Goal: Transaction & Acquisition: Purchase product/service

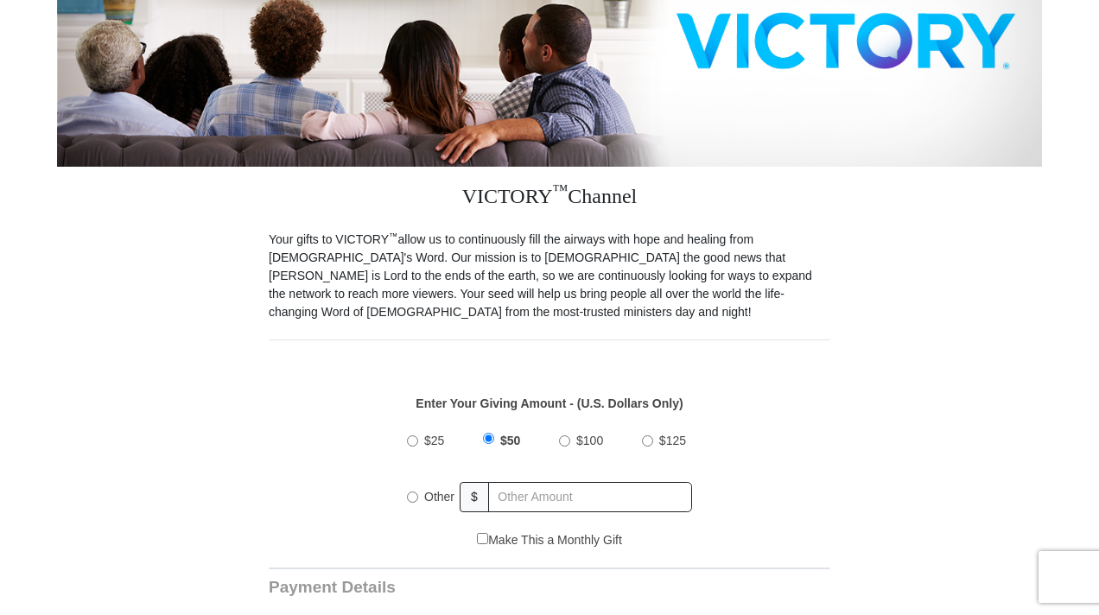
scroll to position [414, 0]
radio input "true"
click at [521, 493] on input "text" at bounding box center [591, 497] width 202 height 30
type input "2"
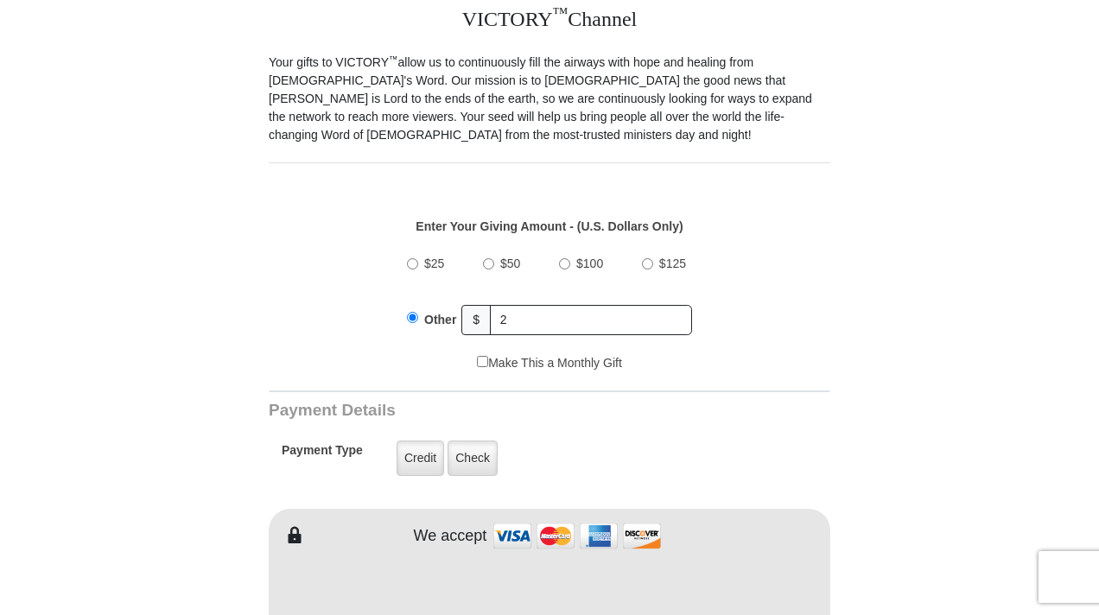
scroll to position [621, 0]
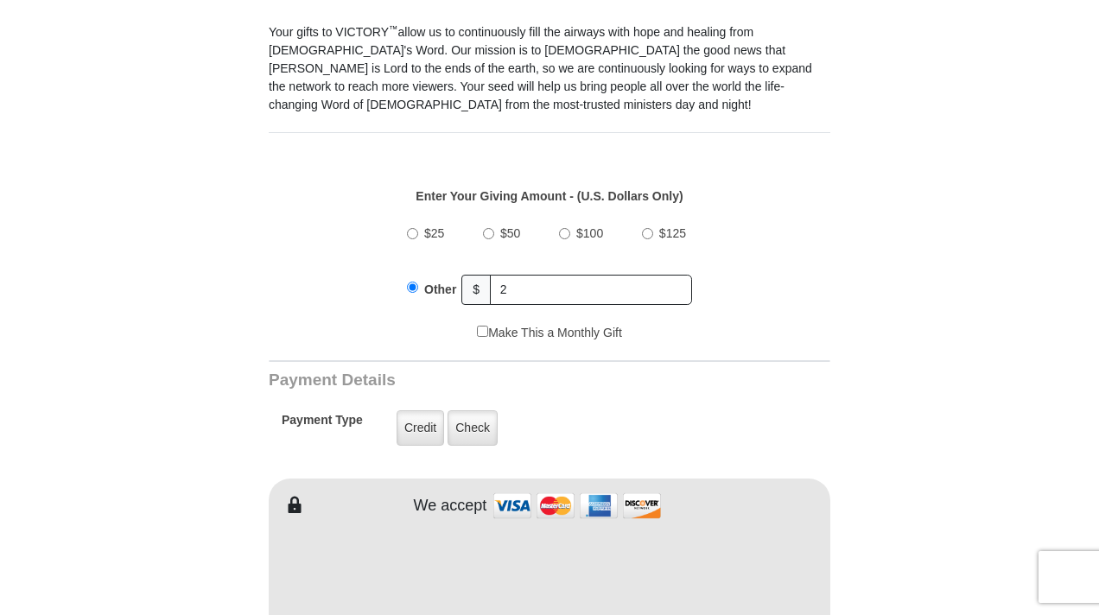
type input "zulfiya"
type input "kodirova"
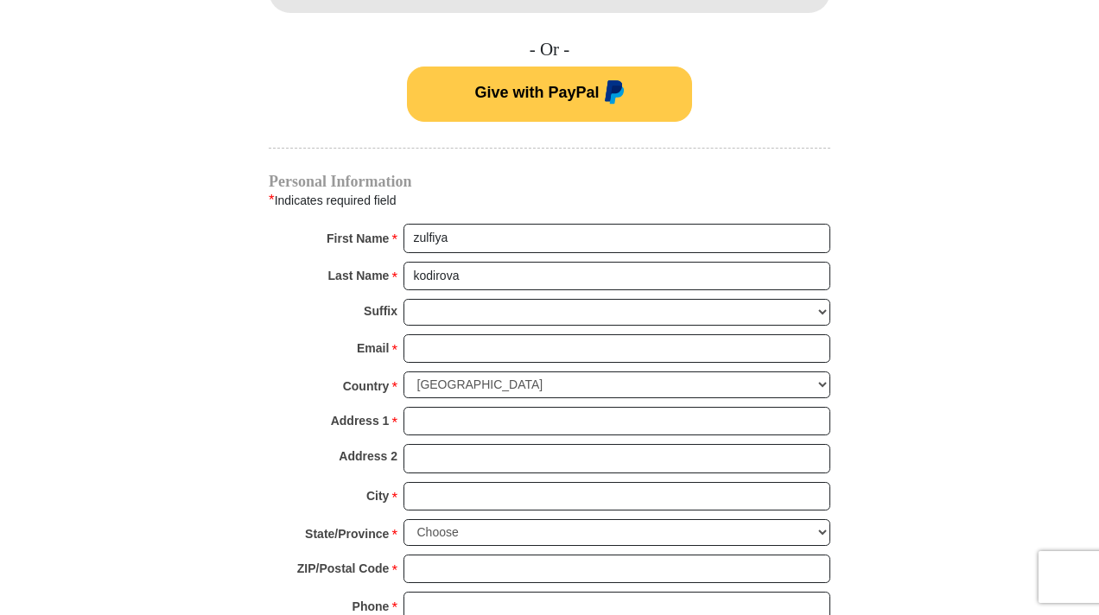
scroll to position [1278, 0]
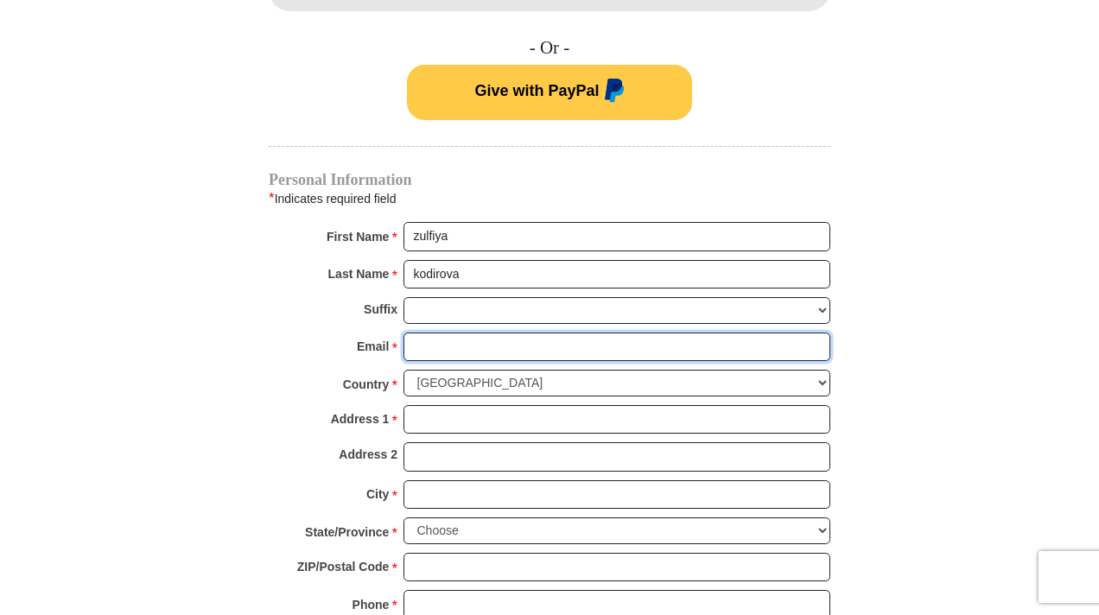
click at [492, 336] on input "Email *" at bounding box center [616, 347] width 427 height 29
type input "[EMAIL_ADDRESS][DOMAIN_NAME]"
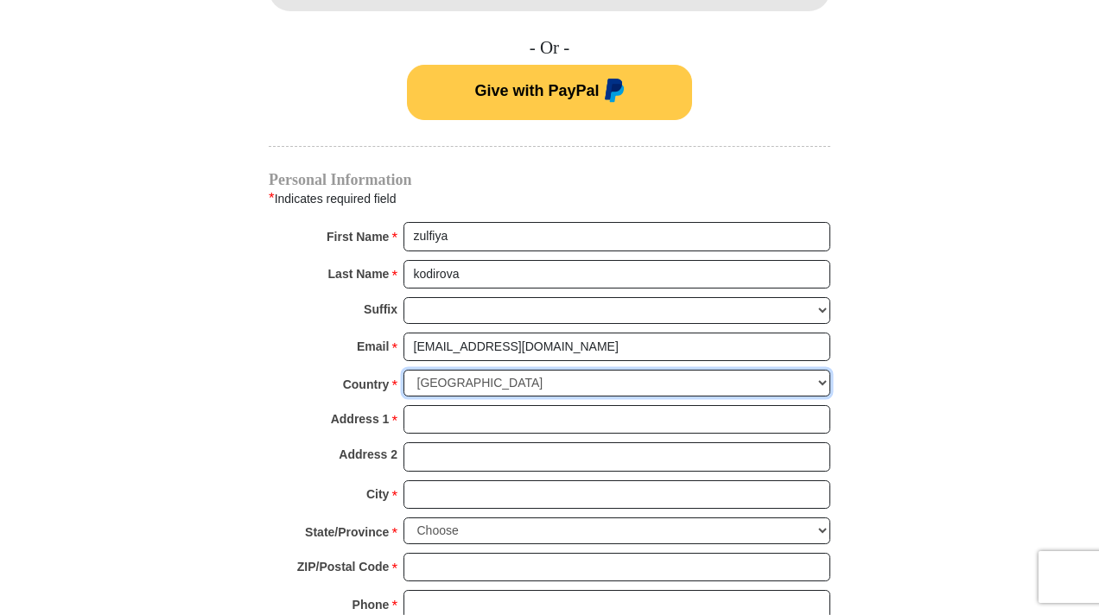
click at [529, 379] on select "United States of America Canada Antigua and Barbuda Argentina Armenia Aruba Aus…" at bounding box center [616, 383] width 427 height 27
select select "UZ"
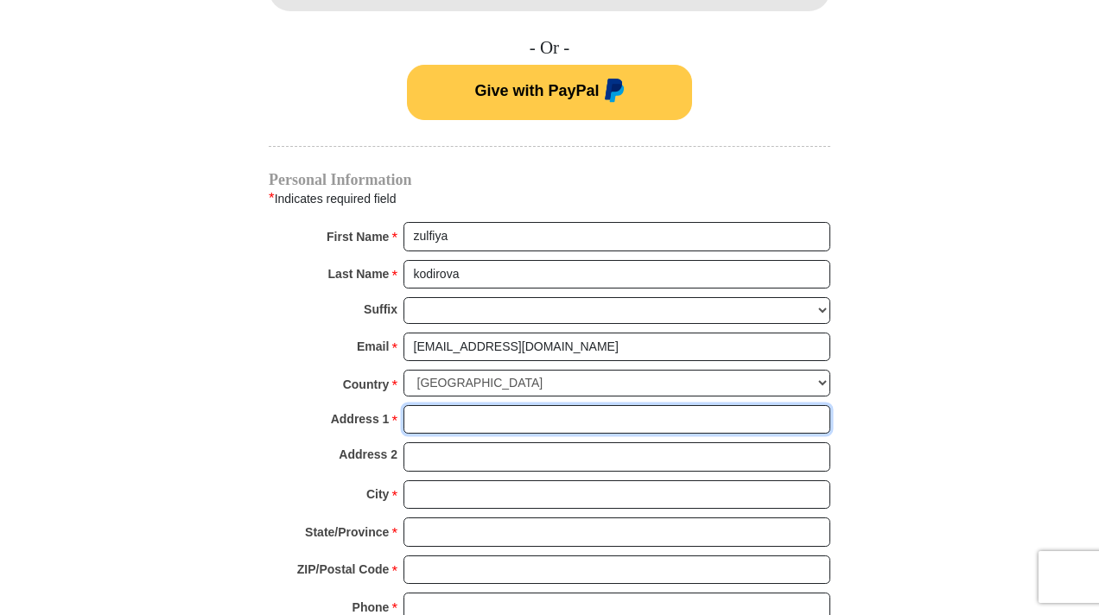
click at [488, 422] on input "Address 1 *" at bounding box center [616, 419] width 427 height 29
type input "chil"
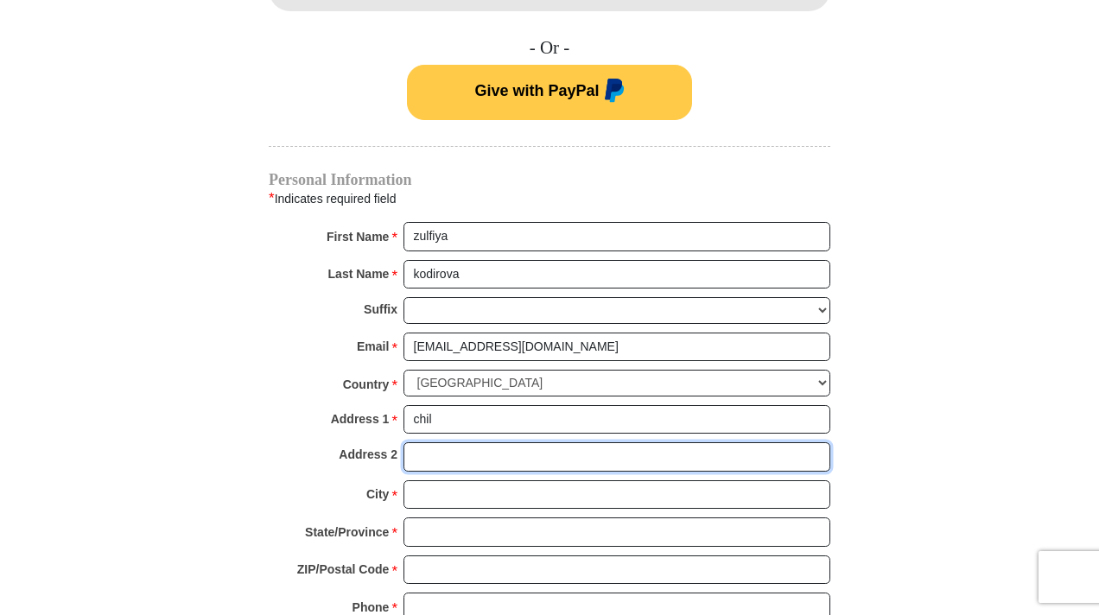
click at [474, 460] on input "Address 2" at bounding box center [616, 456] width 427 height 29
type input "choonzor"
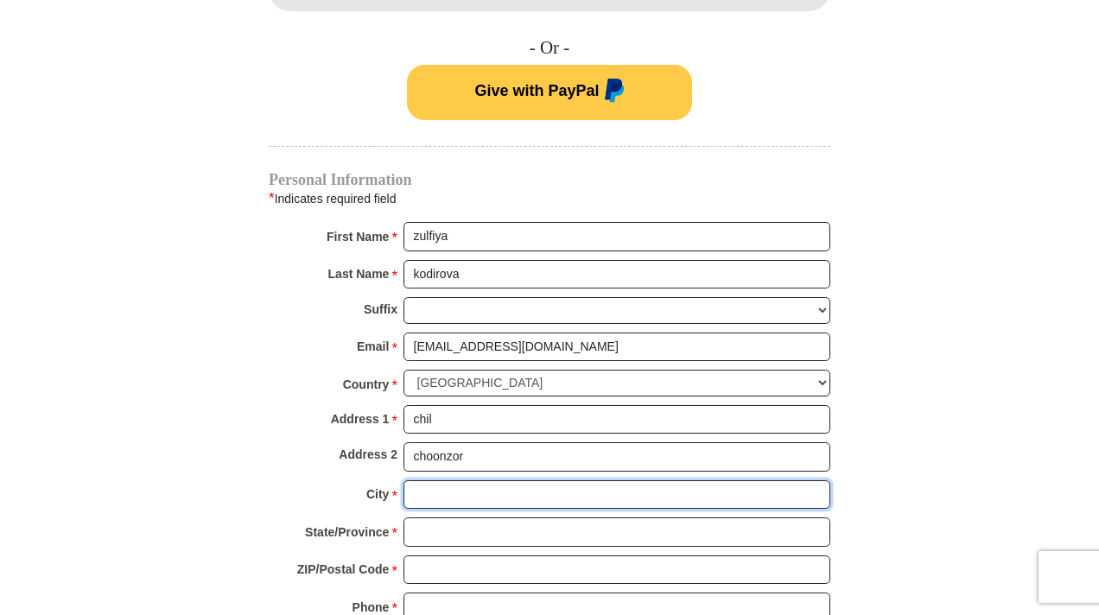
click at [460, 493] on input "City *" at bounding box center [616, 494] width 427 height 29
type input "tashkent"
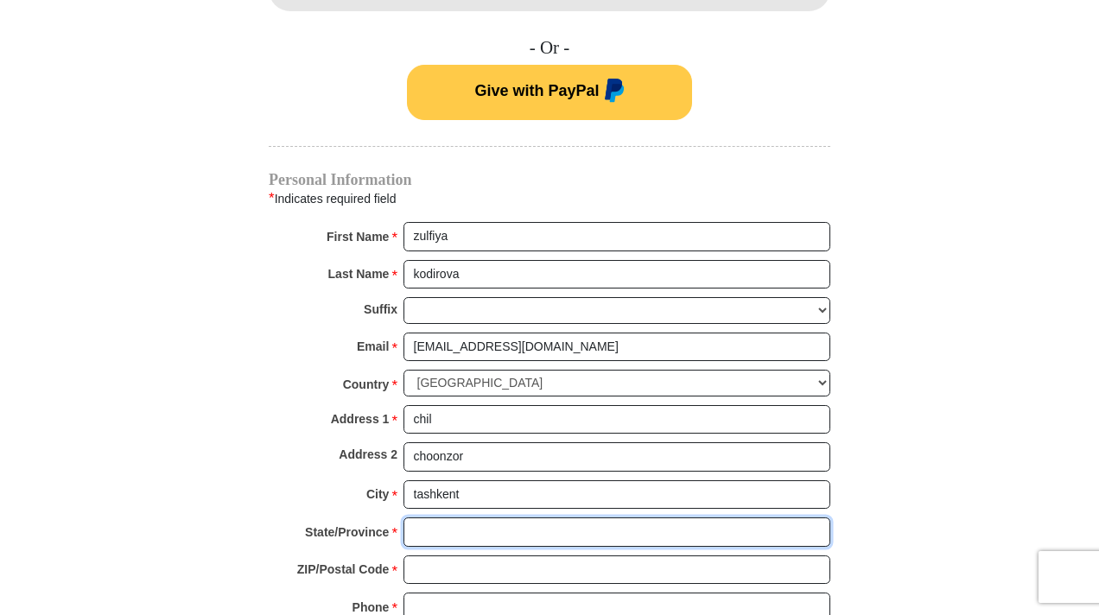
click at [455, 536] on input "State/Province *" at bounding box center [616, 531] width 427 height 29
type input "uzb"
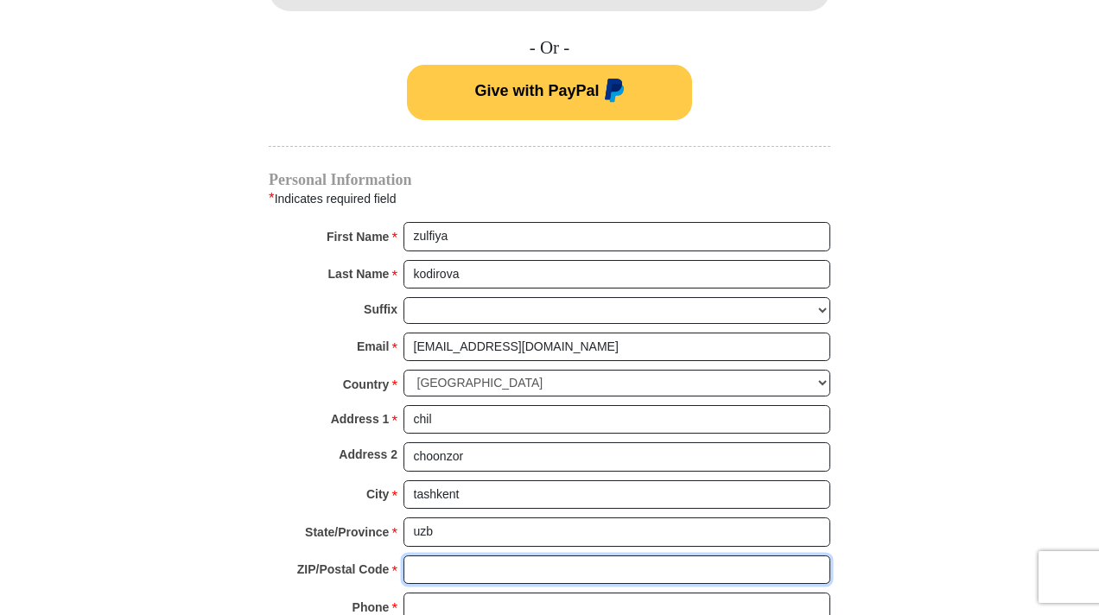
click at [446, 574] on input "ZIP/Postal Code *" at bounding box center [616, 570] width 427 height 29
type input "100135"
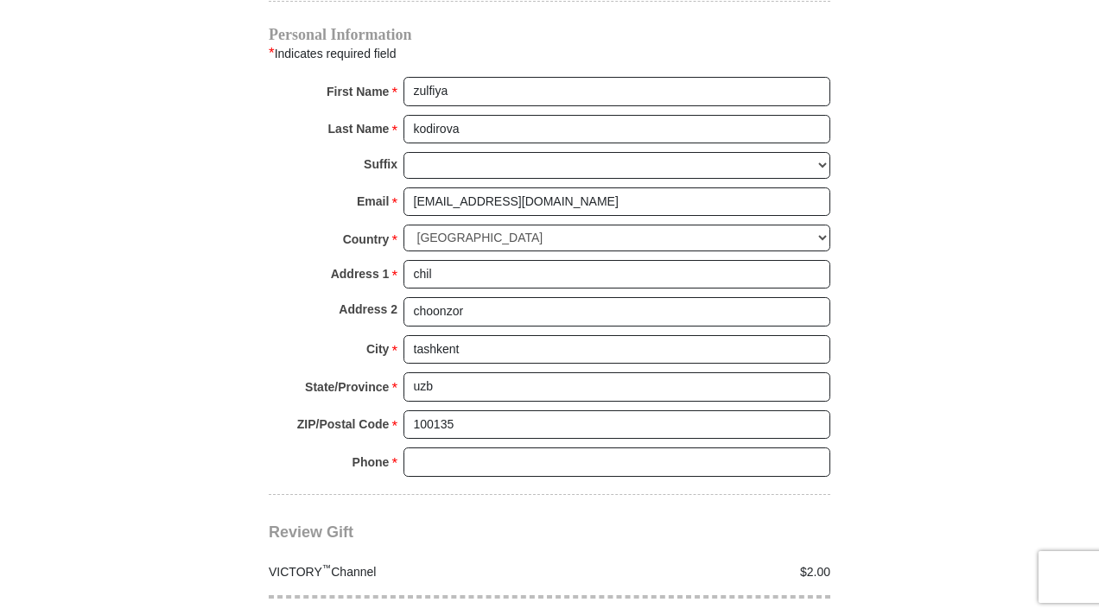
scroll to position [1451, 0]
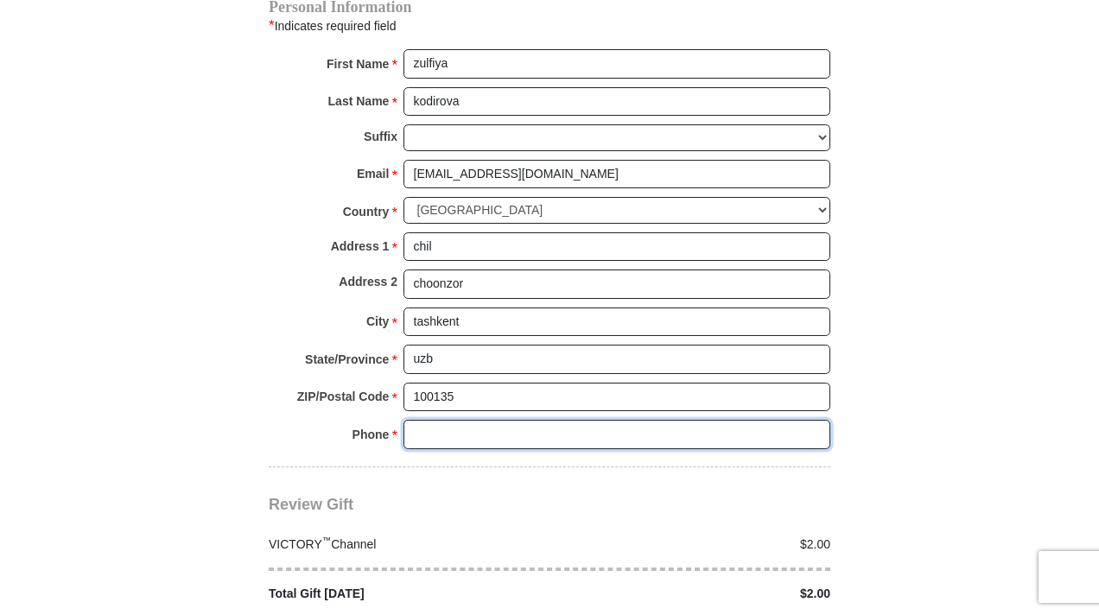
click at [474, 434] on input "Phone * *" at bounding box center [616, 434] width 427 height 29
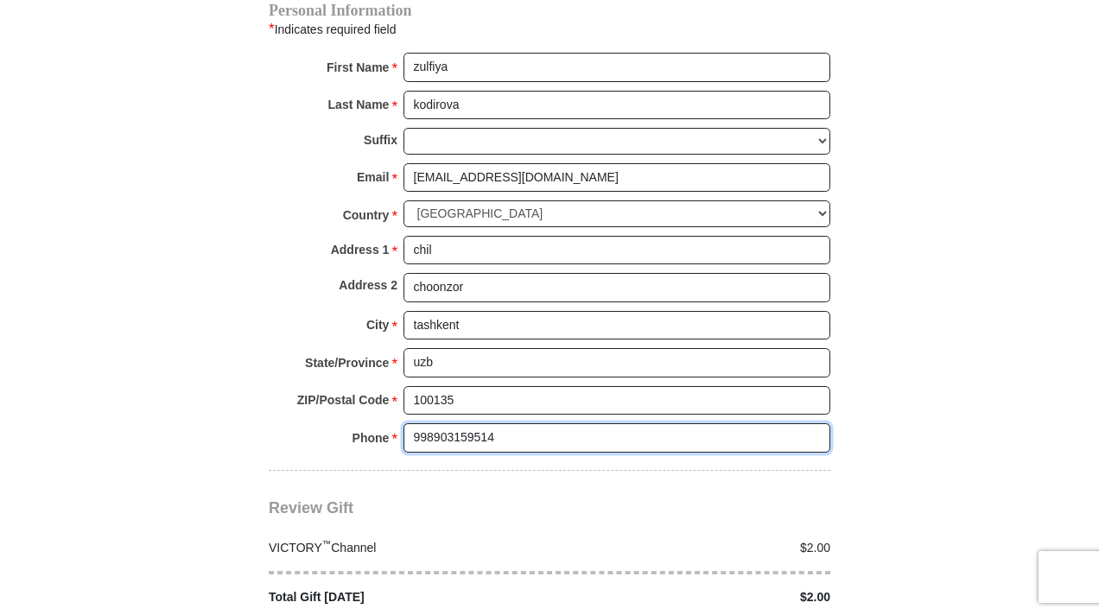
type input "998903159514"
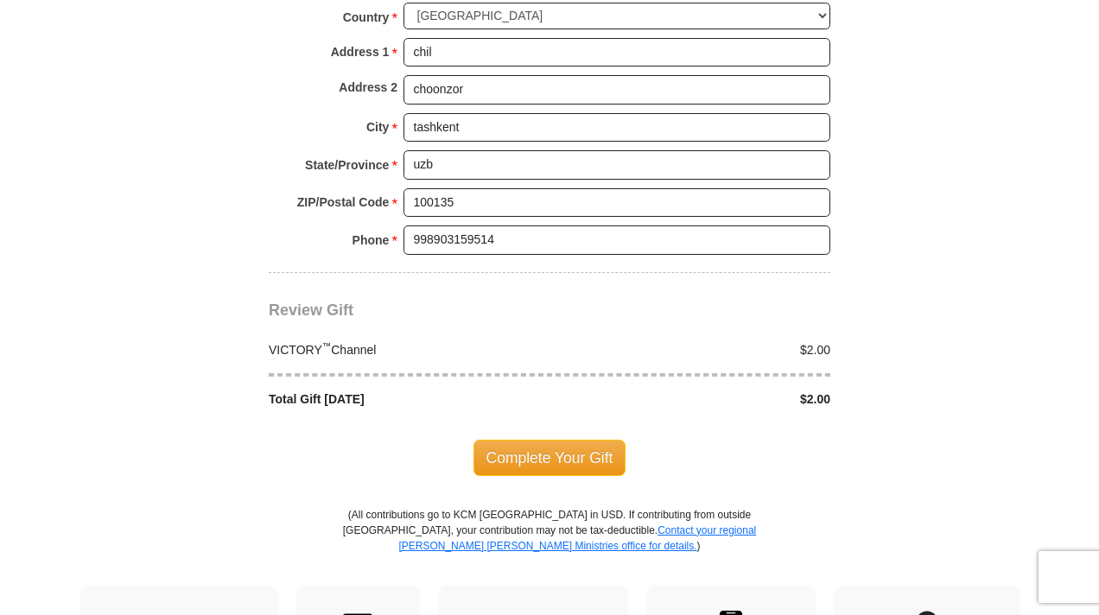
scroll to position [1654, 0]
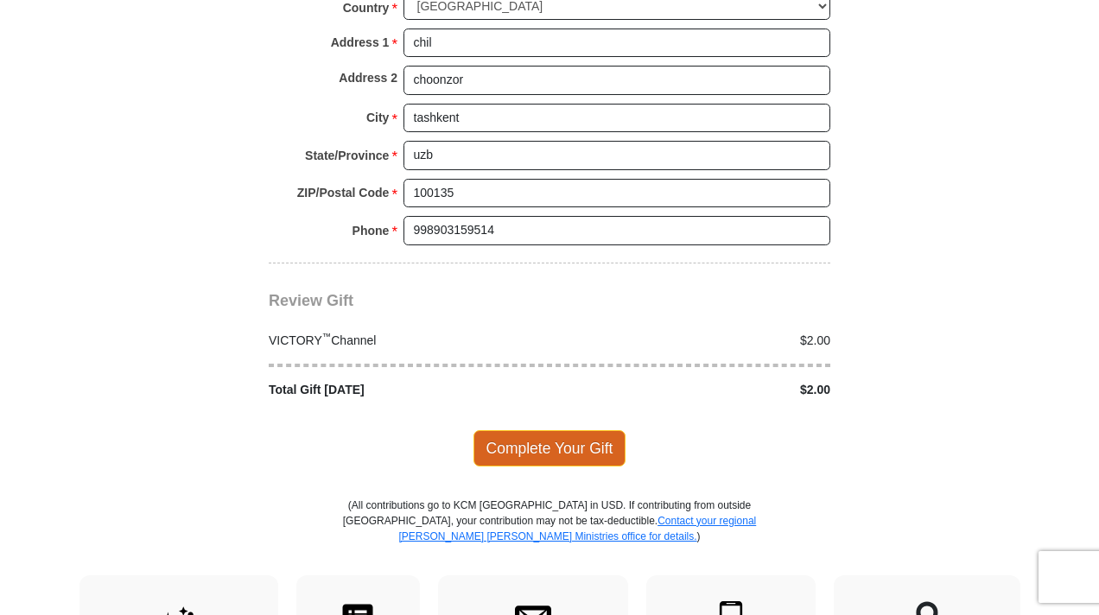
click at [576, 444] on span "Complete Your Gift" at bounding box center [549, 448] width 153 height 36
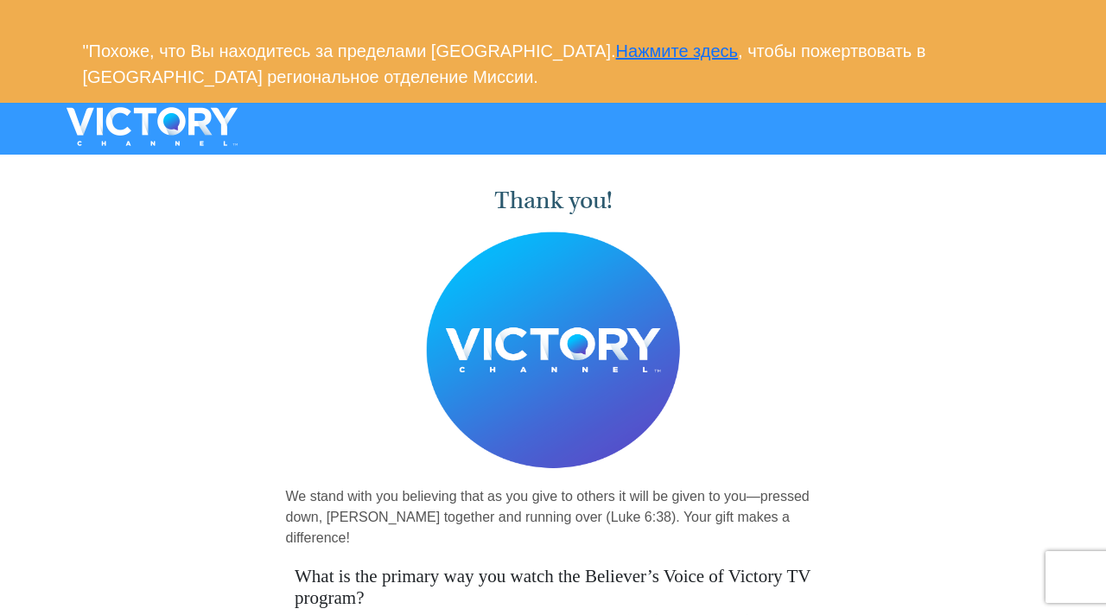
click at [879, 385] on div "Thank you! We stand with you believing that as you give to others it will be gi…" at bounding box center [553, 441] width 1106 height 560
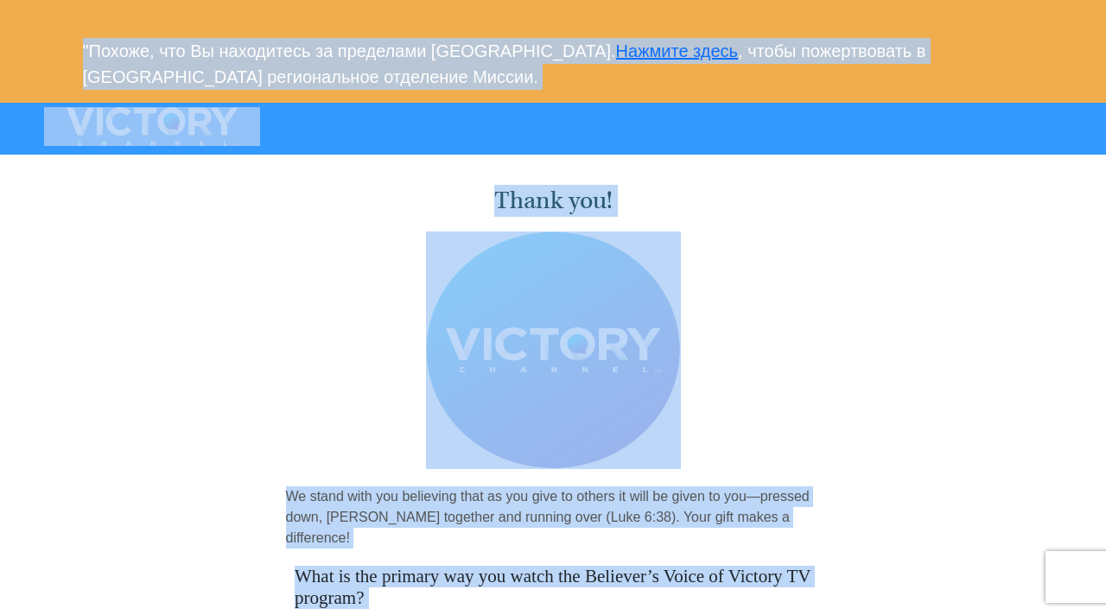
drag, startPoint x: 740, startPoint y: 143, endPoint x: 692, endPoint y: -76, distance: 224.5
click at [692, 0] on html ""Похоже, что Вы находитесь за пределами Соединённых Штатов. Нажмите здесь , что…" at bounding box center [553, 585] width 1106 height 1171
click at [879, 268] on div "Thank you! We stand with you believing that as you give to others it will be gi…" at bounding box center [553, 441] width 1106 height 560
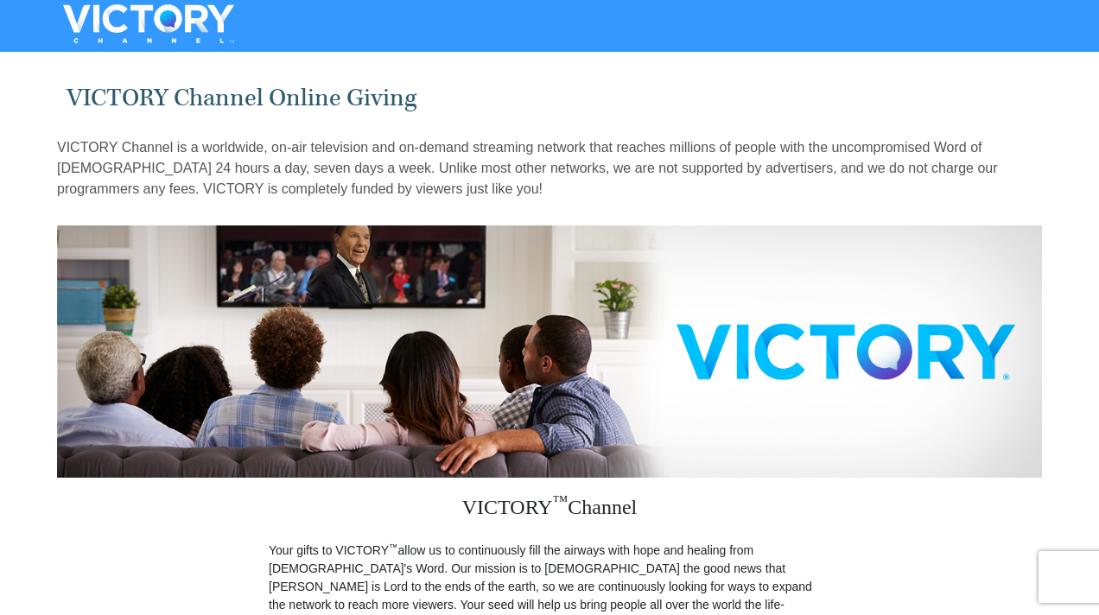
select select "UZ"
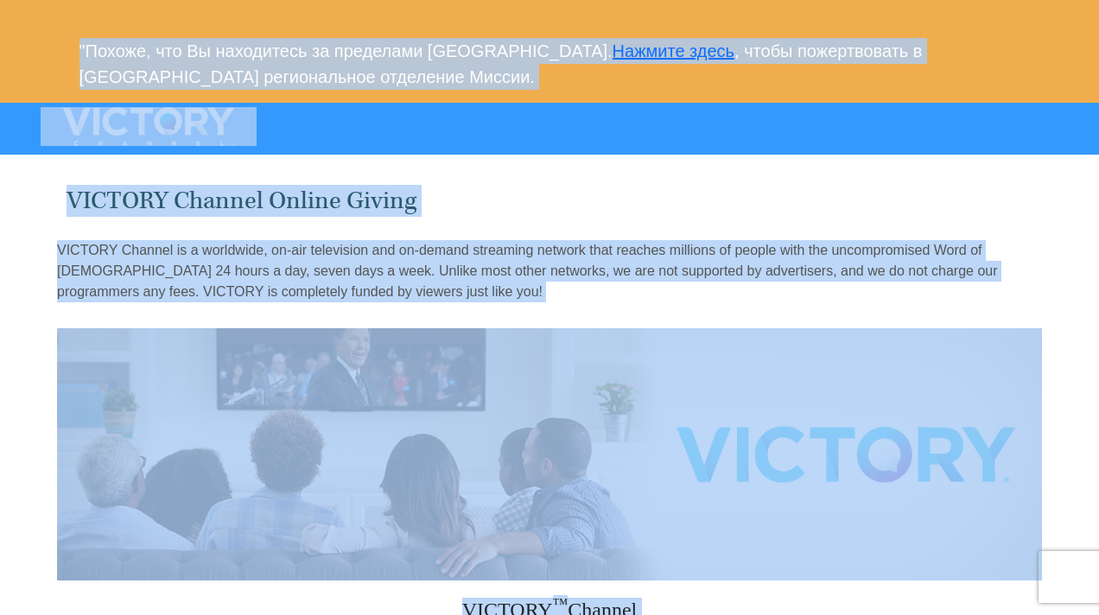
drag, startPoint x: 919, startPoint y: 365, endPoint x: 770, endPoint y: -76, distance: 465.3
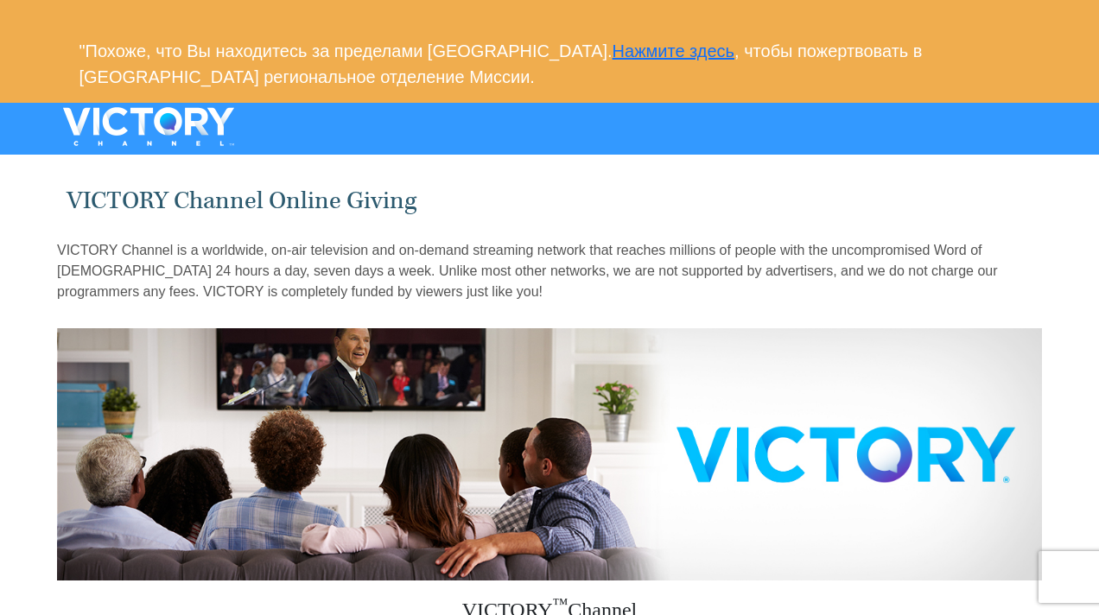
click at [831, 201] on h1 "VICTORY Channel Online Giving" at bounding box center [550, 201] width 967 height 29
